Goal: Navigation & Orientation: Find specific page/section

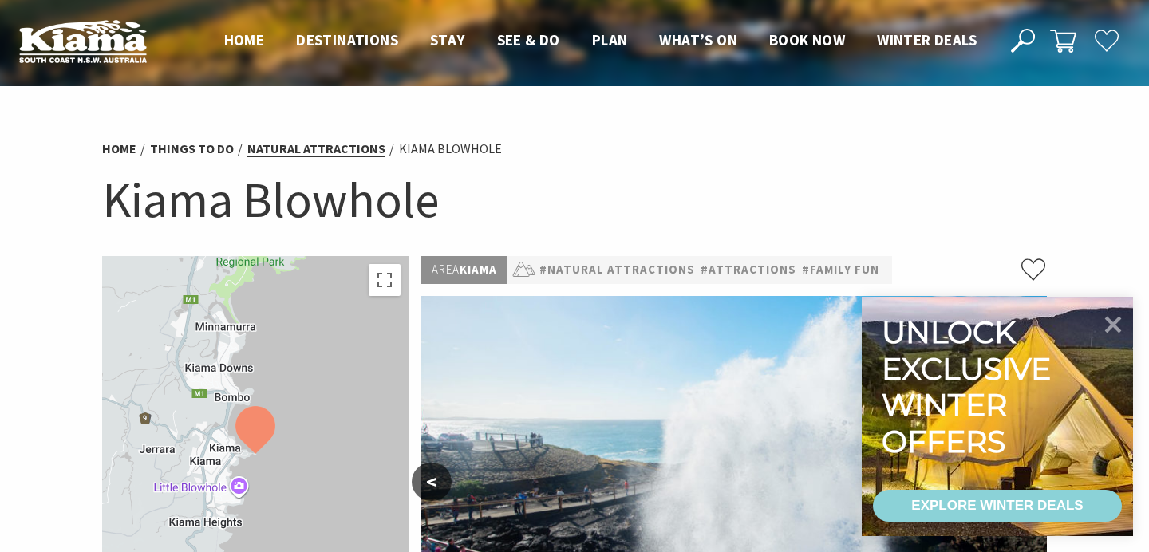
click at [306, 151] on link "Natural Attractions" at bounding box center [316, 148] width 138 height 17
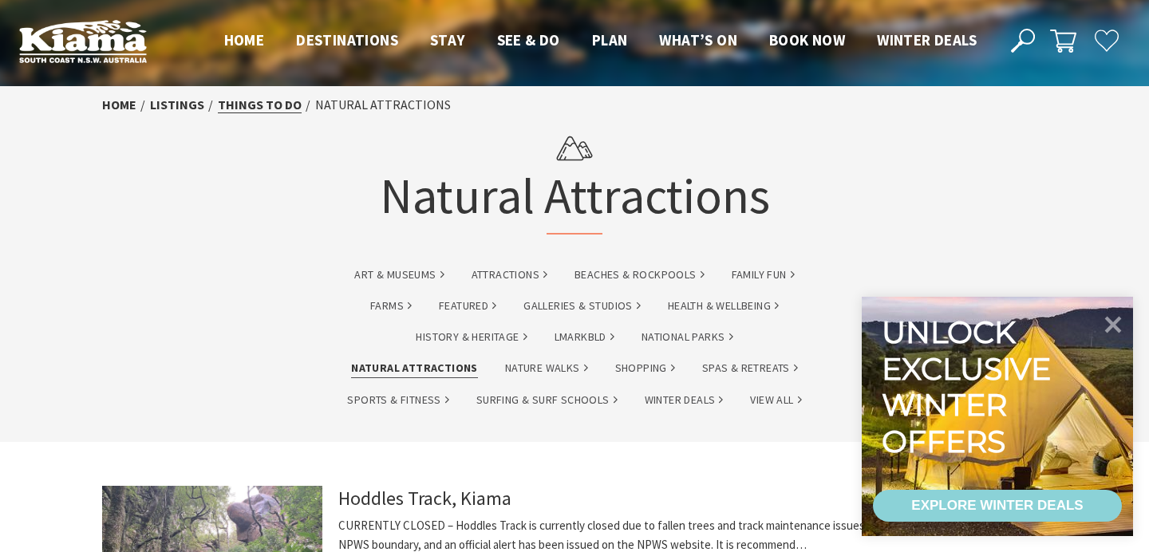
click at [269, 103] on link "Things To Do" at bounding box center [260, 105] width 84 height 17
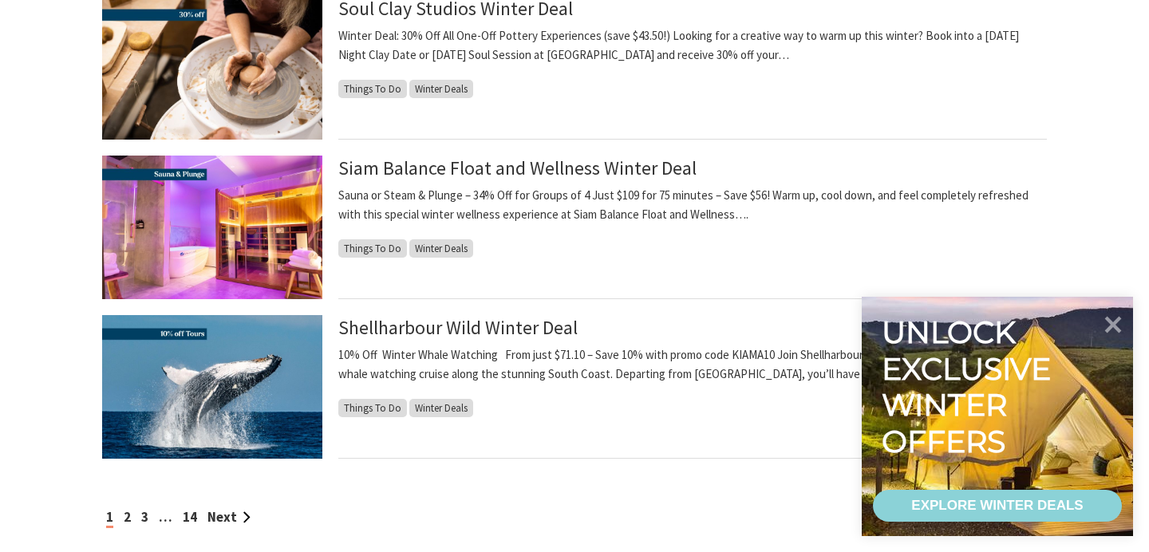
scroll to position [1567, 0]
